Goal: Obtain resource: Obtain resource

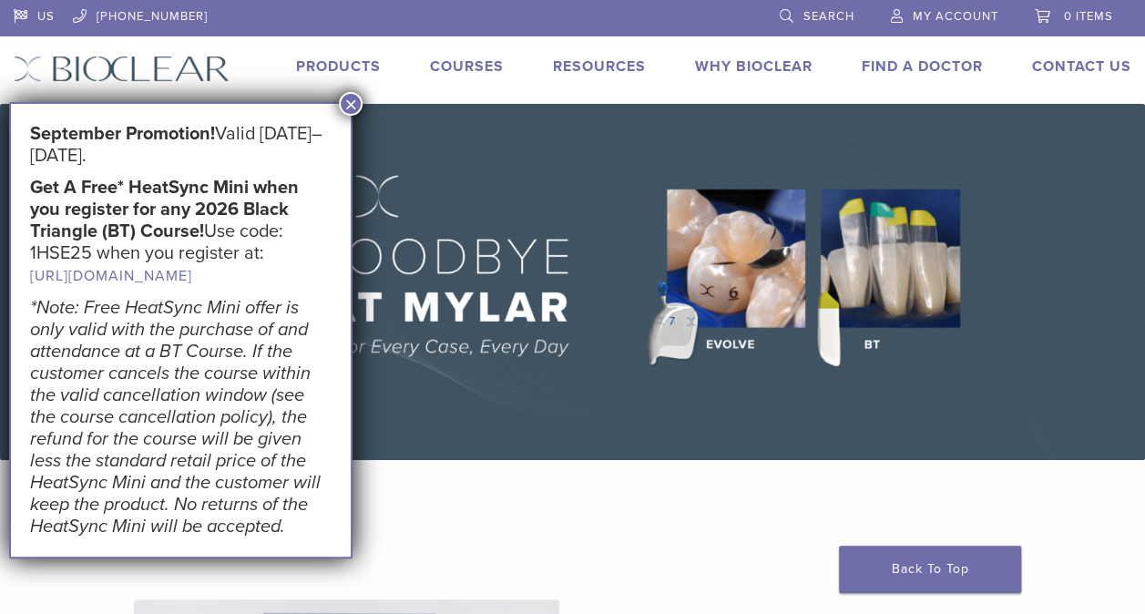
click at [354, 104] on button "×" at bounding box center [351, 104] width 24 height 24
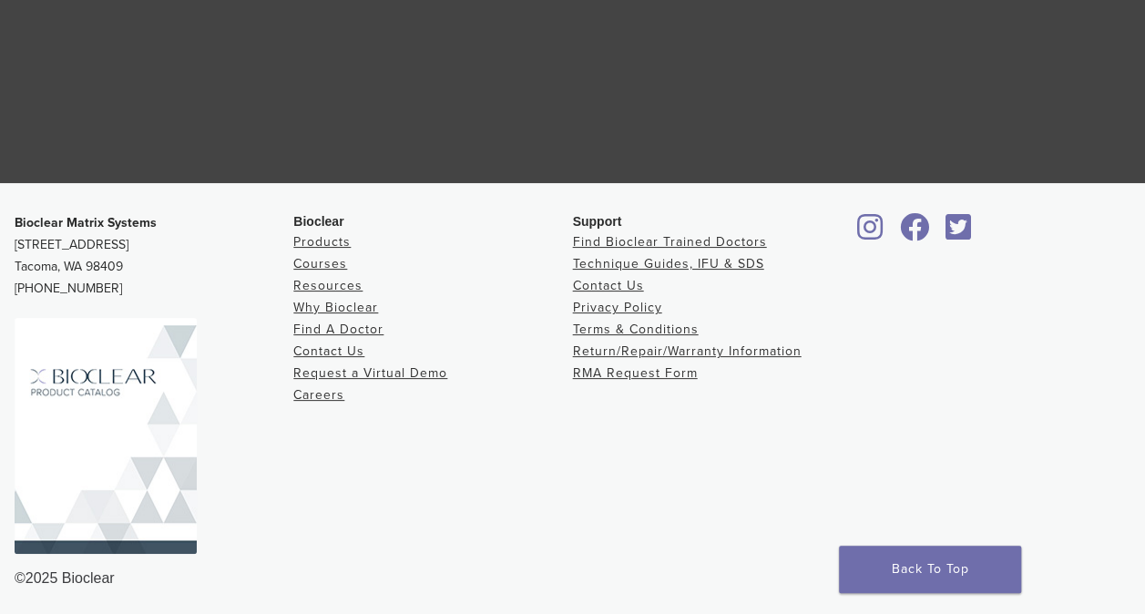
scroll to position [3484, 0]
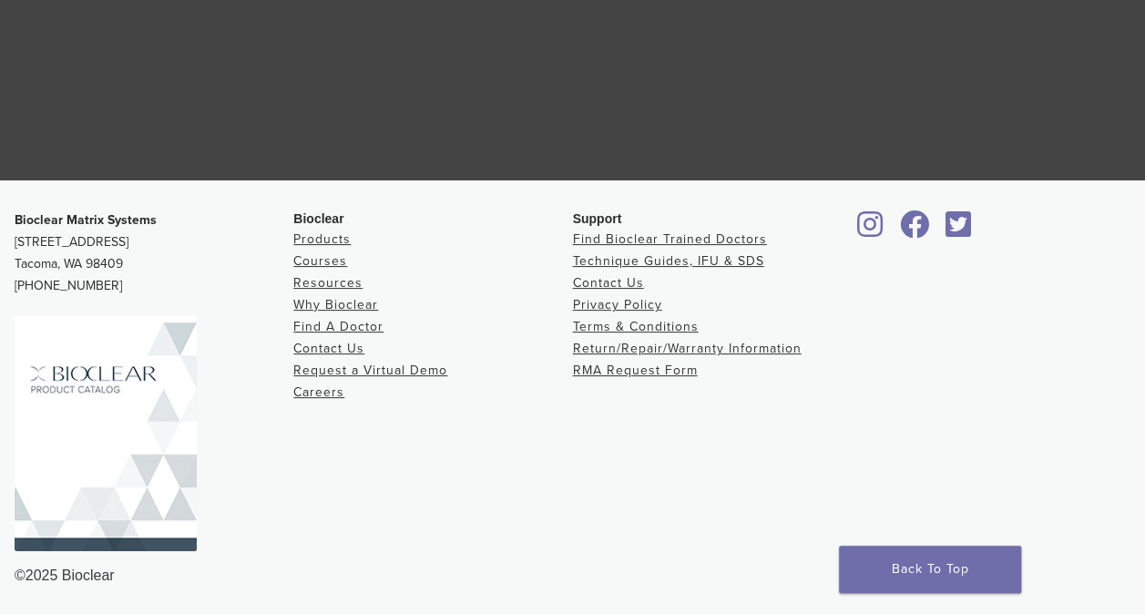
click at [128, 416] on img at bounding box center [106, 433] width 182 height 236
click at [331, 284] on link "Resources" at bounding box center [327, 282] width 69 height 15
click at [725, 261] on link "Technique Guides, IFU & SDS" at bounding box center [668, 260] width 191 height 15
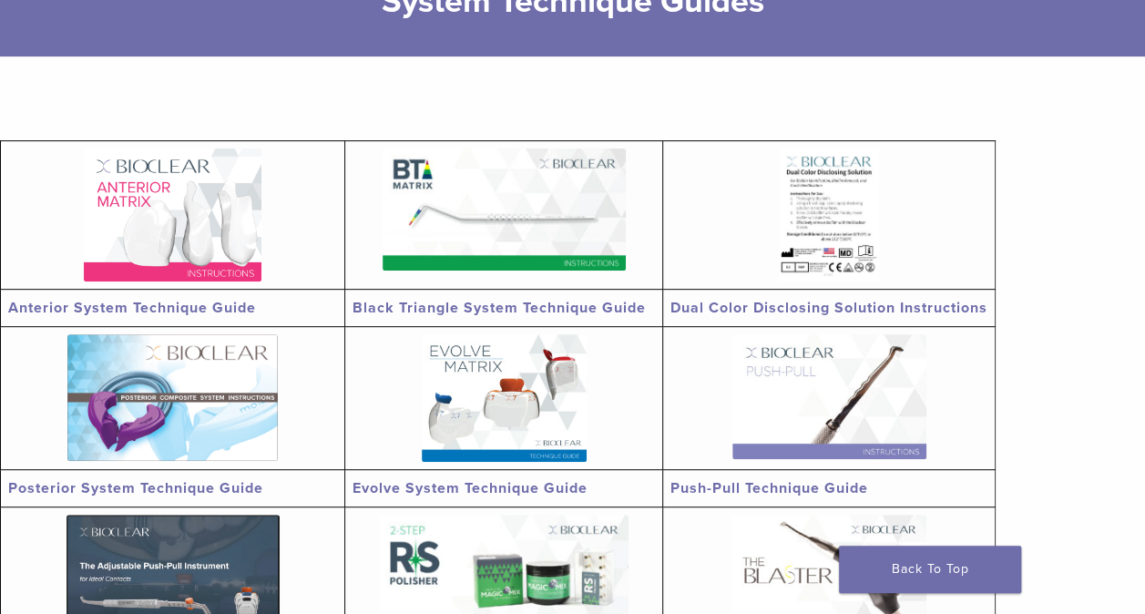
scroll to position [456, 0]
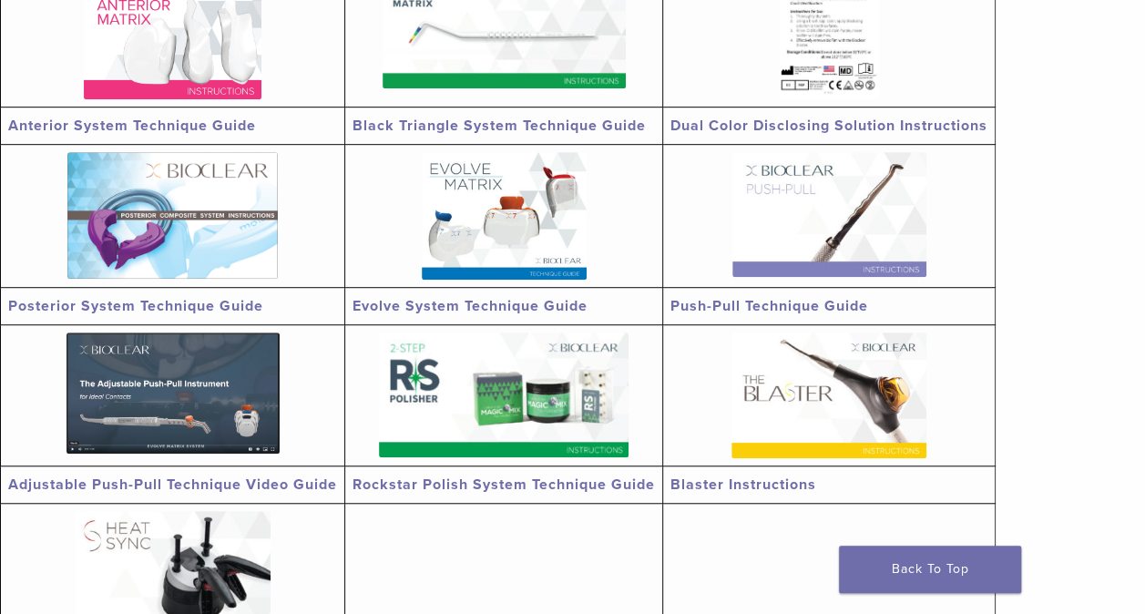
click at [537, 299] on link "Evolve System Technique Guide" at bounding box center [470, 306] width 235 height 18
